Goal: Check status: Check status

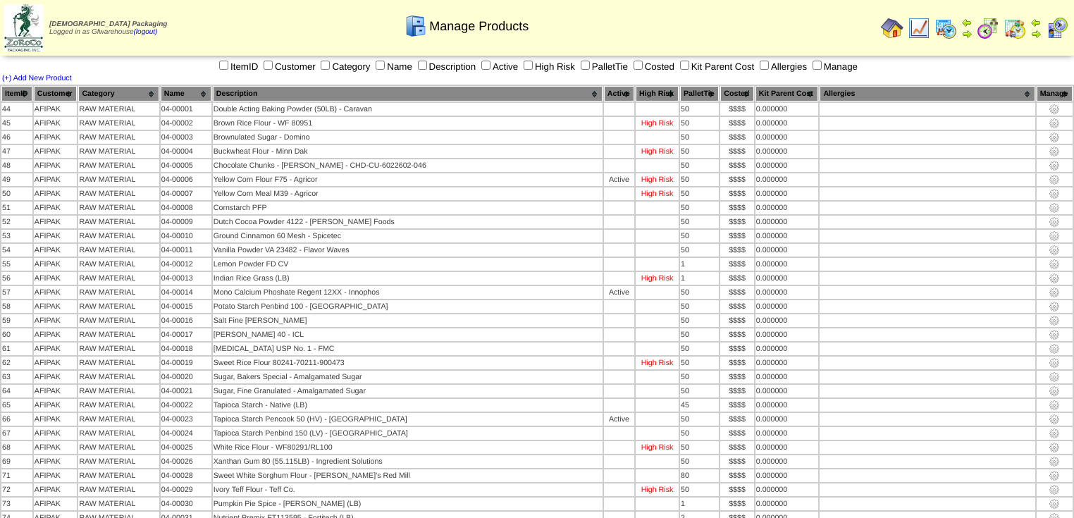
scroll to position [2952, 0]
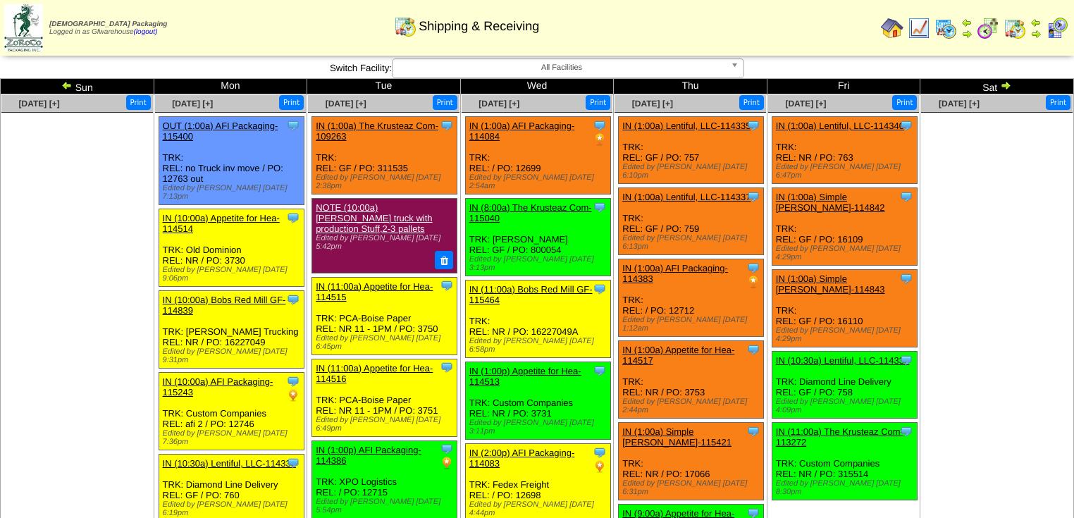
click at [1007, 87] on img at bounding box center [1005, 85] width 11 height 11
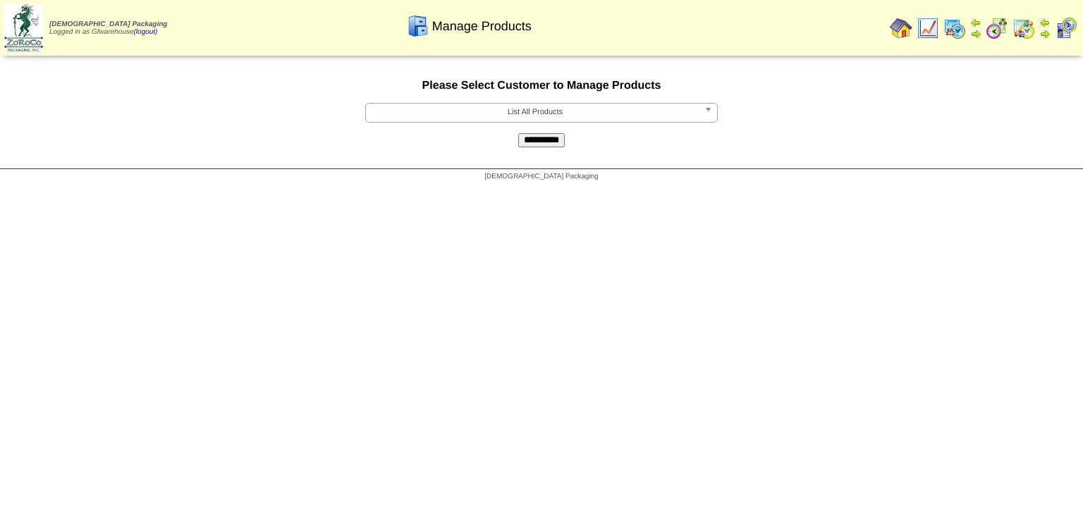
click at [706, 116] on b at bounding box center [710, 113] width 13 height 18
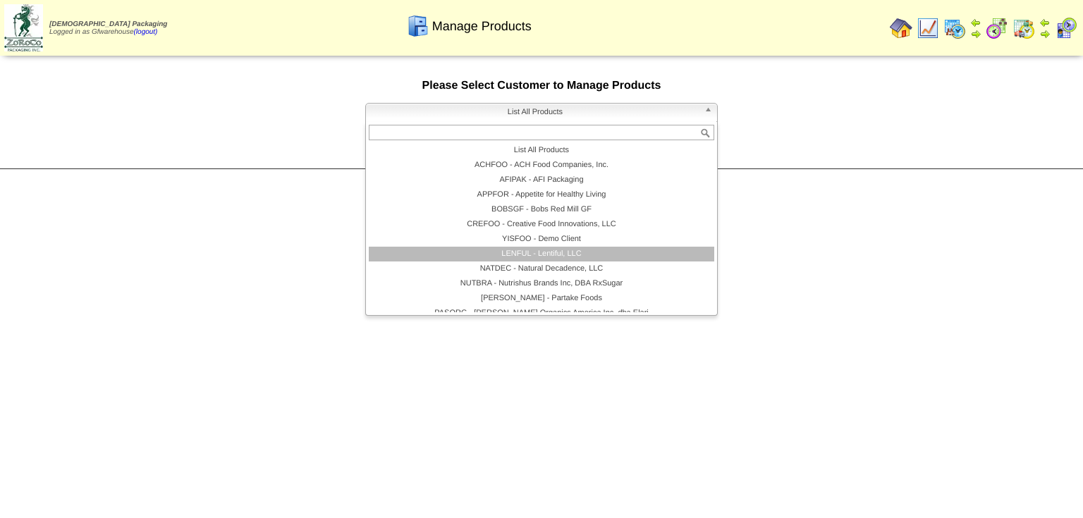
scroll to position [82, 0]
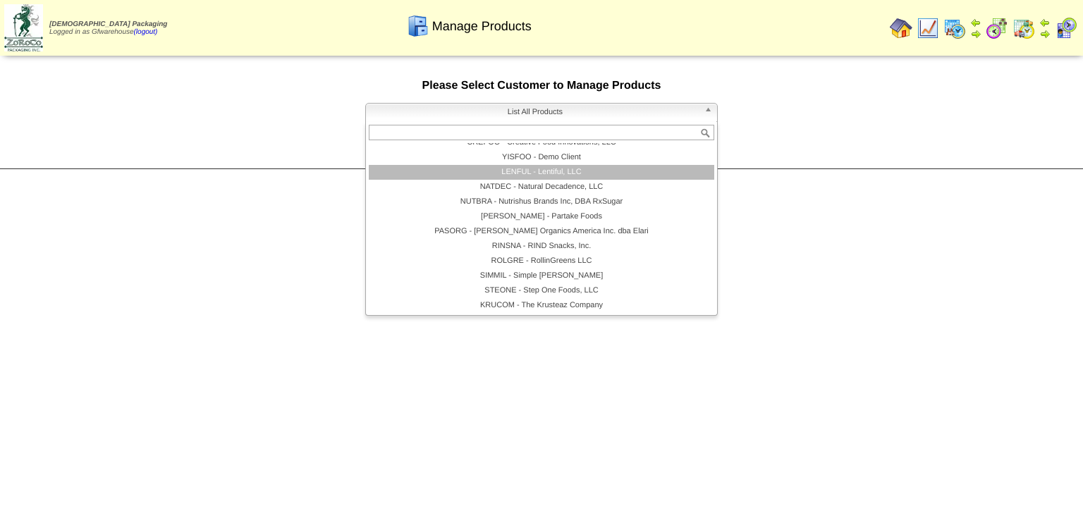
click at [525, 178] on li "LENFUL - Lentiful, LLC" at bounding box center [541, 172] width 345 height 15
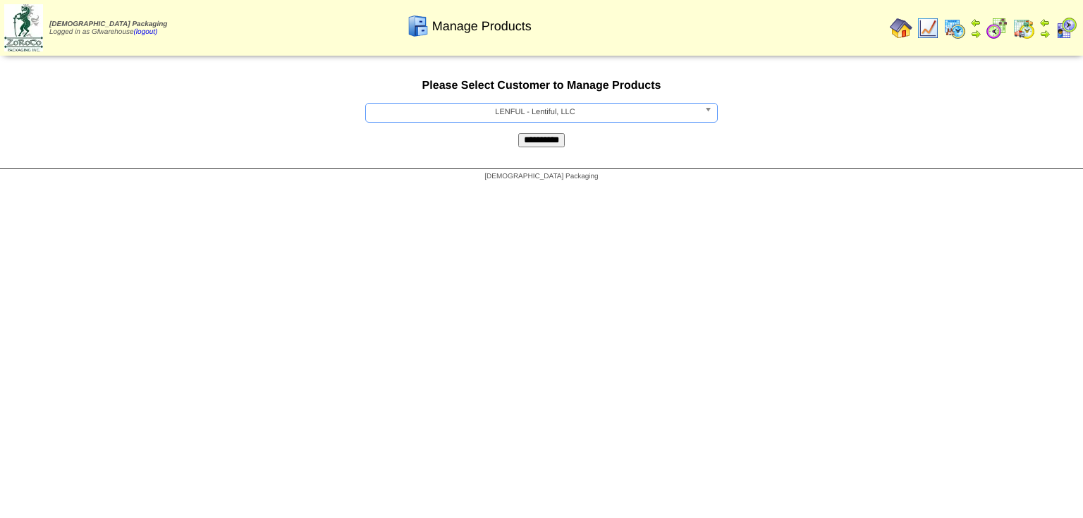
click at [537, 146] on input "**********" at bounding box center [541, 140] width 47 height 14
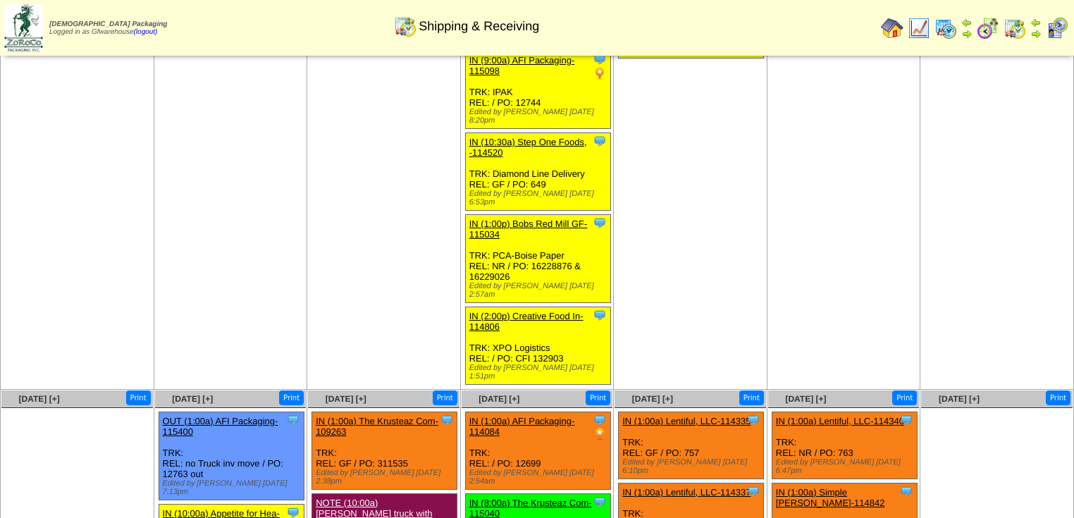
scroll to position [620, 0]
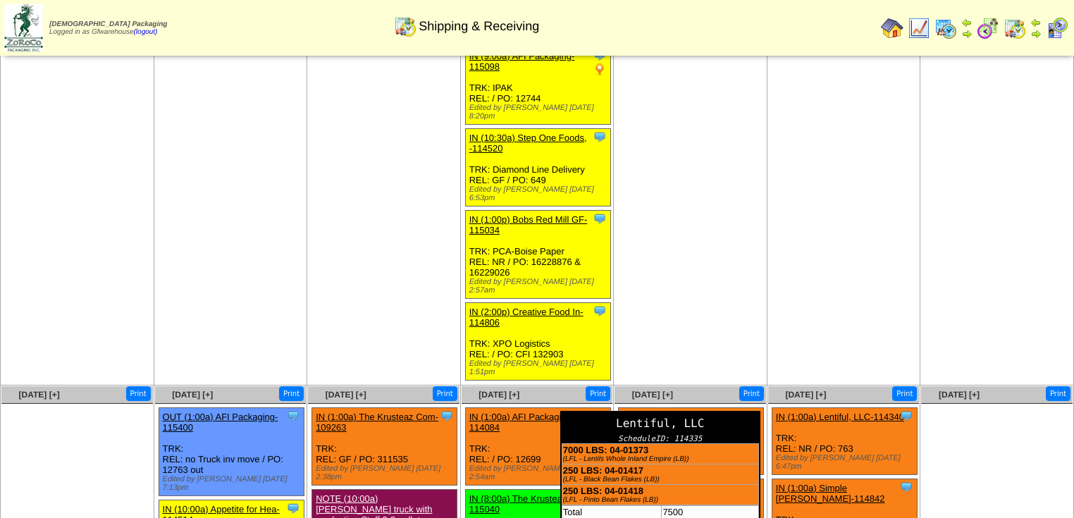
click at [752, 412] on div "Lentiful, LLC" at bounding box center [660, 423] width 197 height 22
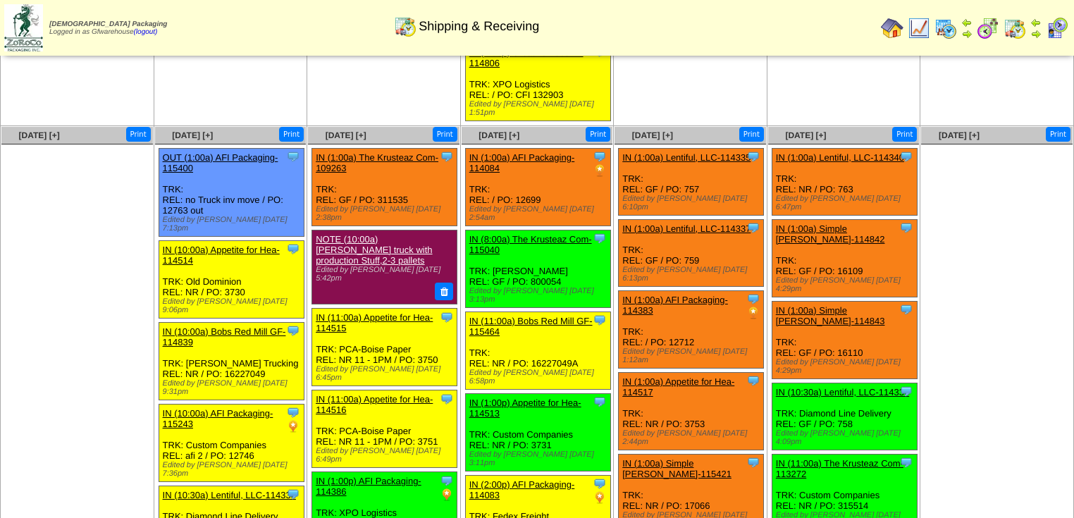
scroll to position [785, 0]
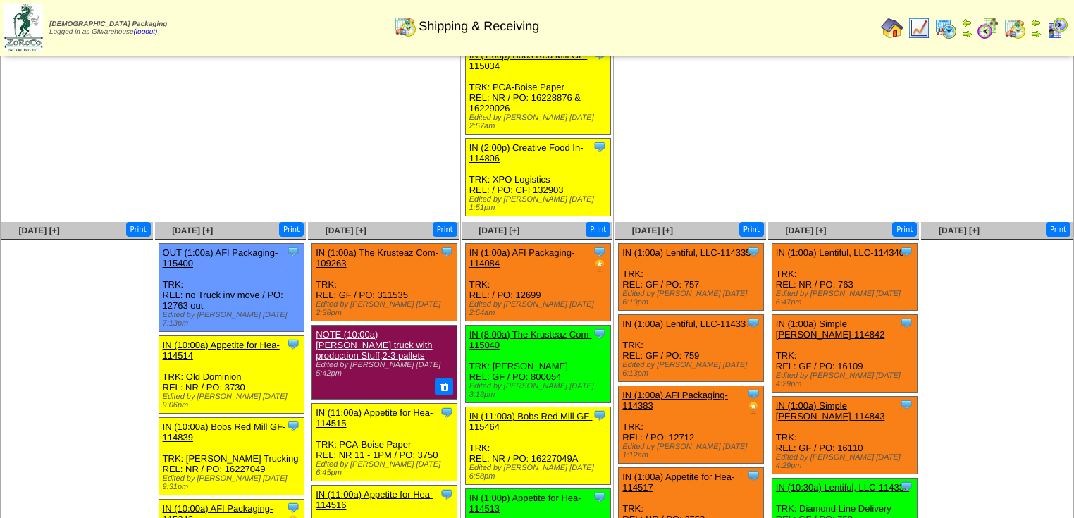
click at [709, 243] on div "Clone Item IN (1:00a) Lentiful, LLC-114335 Lentiful, LLC ScheduleID: 114335 700…" at bounding box center [691, 276] width 145 height 67
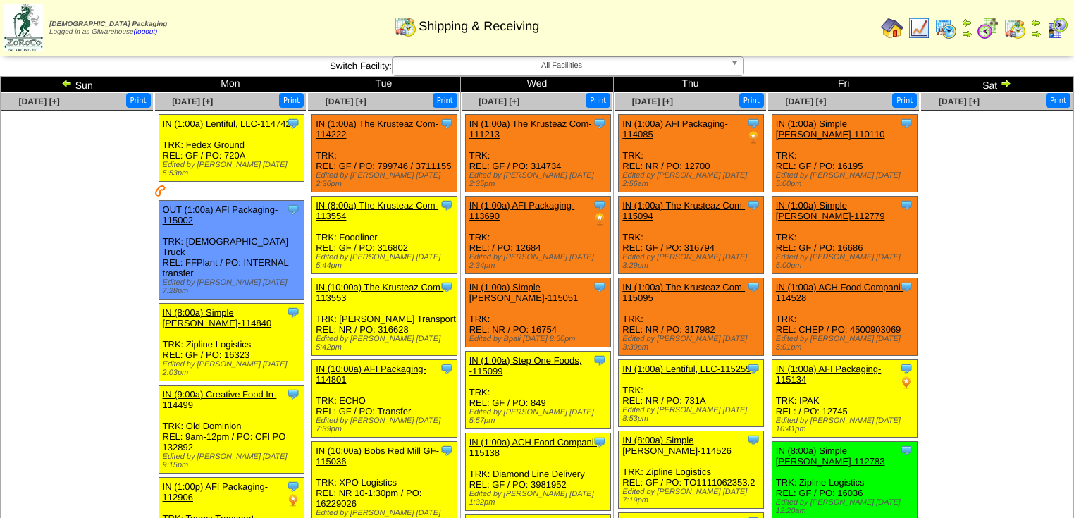
scroll to position [0, 0]
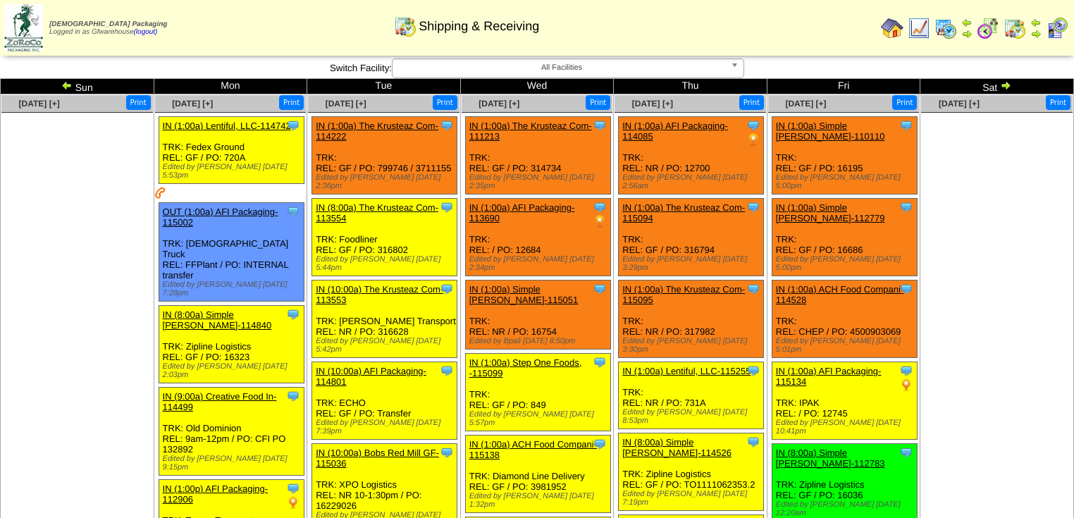
click at [1007, 85] on img at bounding box center [1005, 85] width 11 height 11
